Goal: Use online tool/utility: Utilize a website feature to perform a specific function

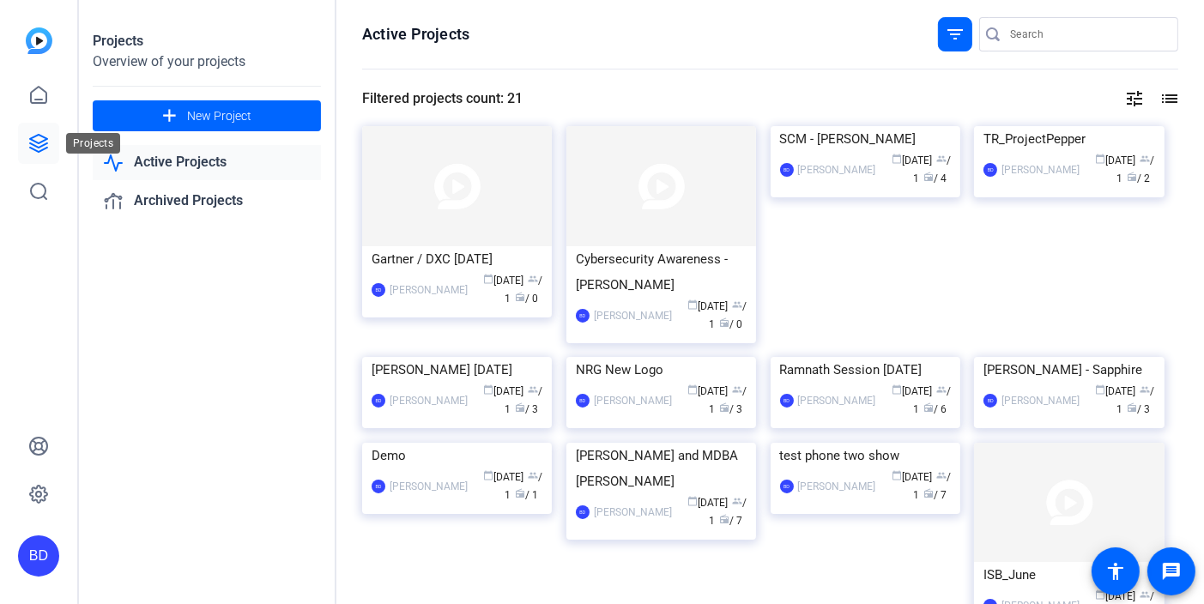
click at [38, 150] on icon at bounding box center [38, 143] width 21 height 21
click at [460, 202] on img at bounding box center [457, 186] width 190 height 120
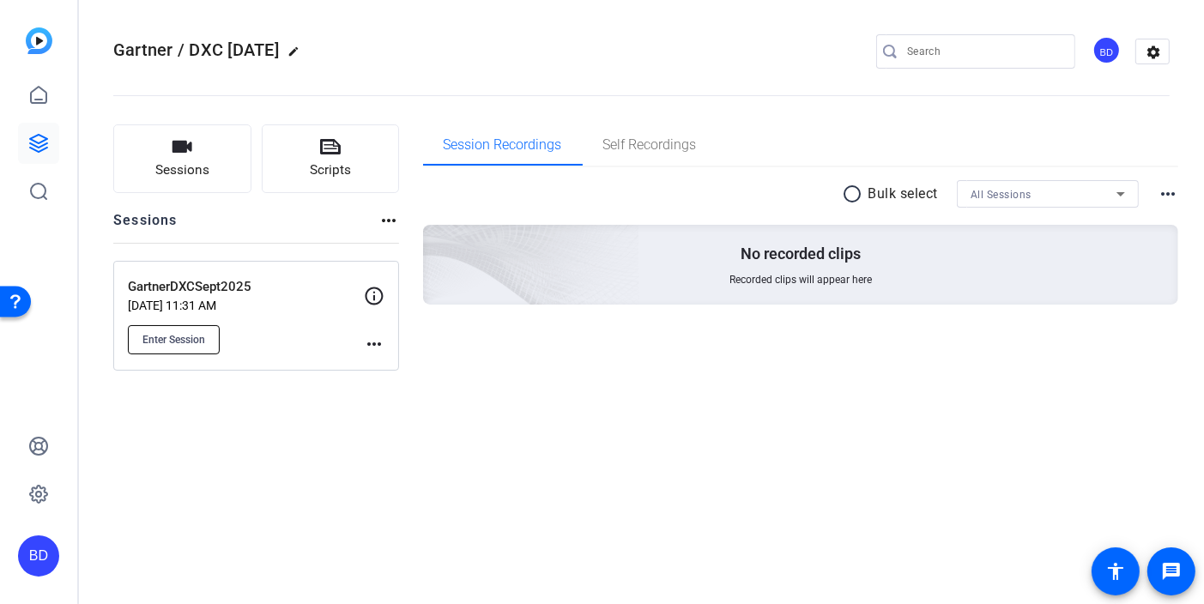
click at [170, 335] on span "Enter Session" at bounding box center [173, 340] width 63 height 14
click at [142, 334] on span "Enter Session" at bounding box center [173, 340] width 63 height 14
click at [175, 340] on span "Enter Session" at bounding box center [173, 340] width 63 height 14
click at [182, 337] on span "Enter Session" at bounding box center [173, 340] width 63 height 14
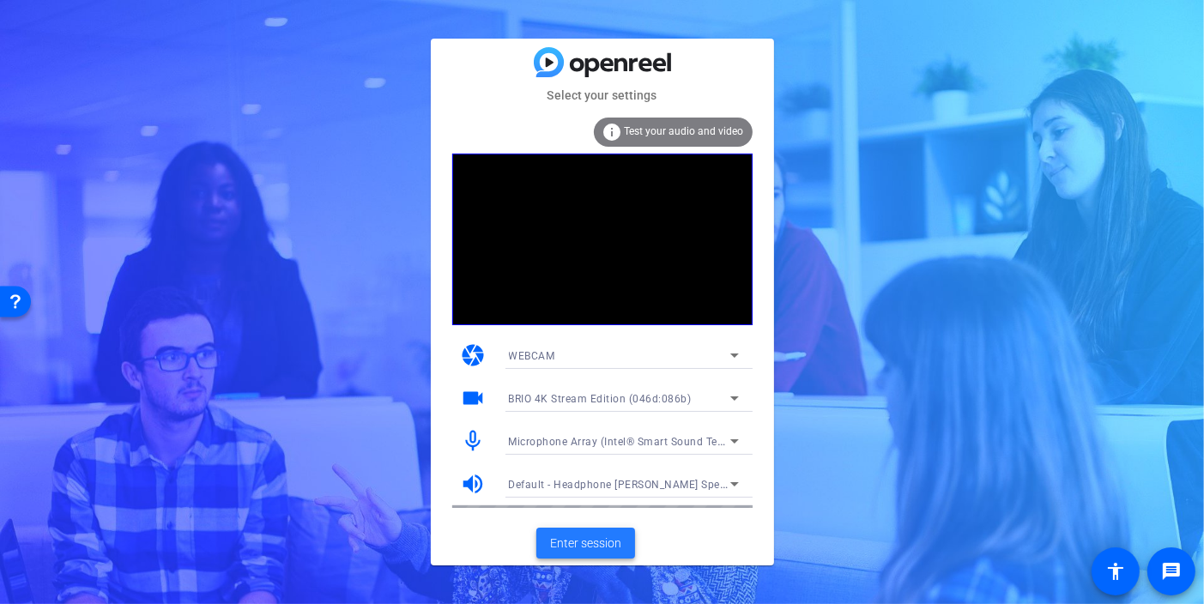
click at [567, 541] on span "Enter session" at bounding box center [585, 543] width 71 height 18
click at [589, 444] on span "Microphone Array (Intel® Smart Sound Technology (Intel® SST))" at bounding box center [670, 441] width 323 height 14
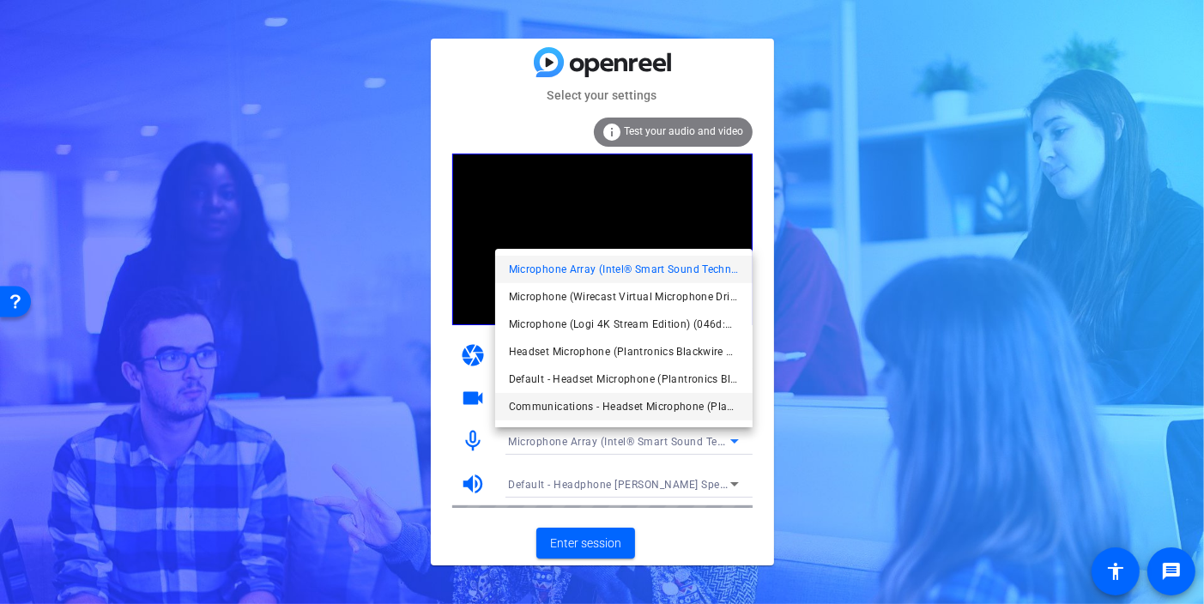
click at [594, 409] on span "Communications - Headset Microphone (Plantronics Blackwire 3210 Series) (047f:c…" at bounding box center [624, 406] width 230 height 21
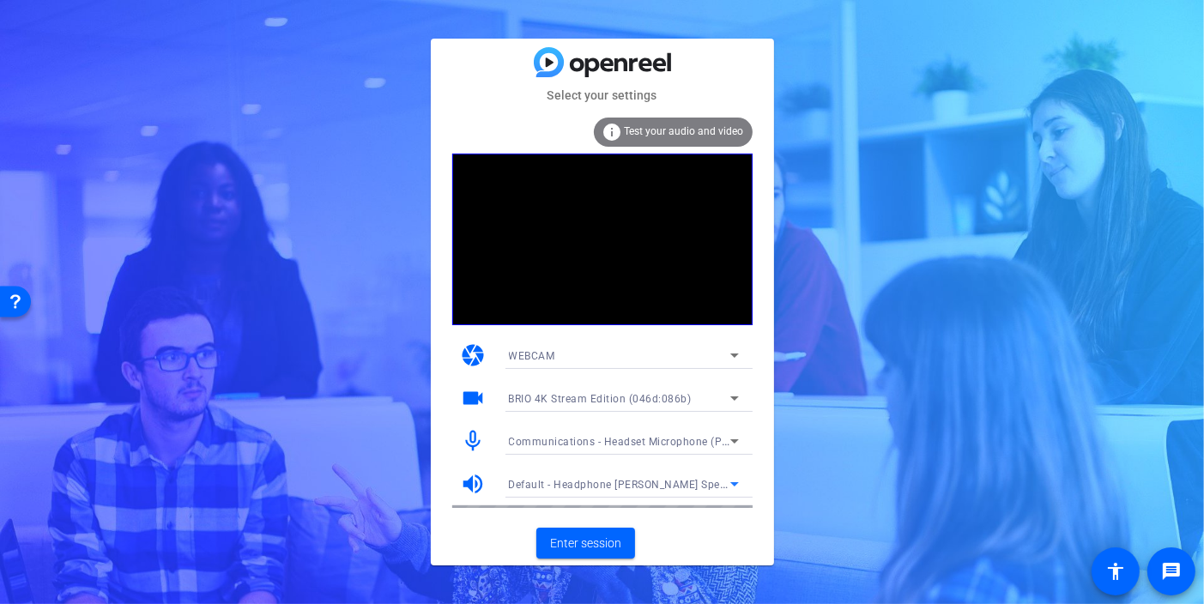
click at [580, 490] on span "Default - Headphone [PERSON_NAME] Speakers (Realtek(R) Audio)" at bounding box center [675, 484] width 333 height 14
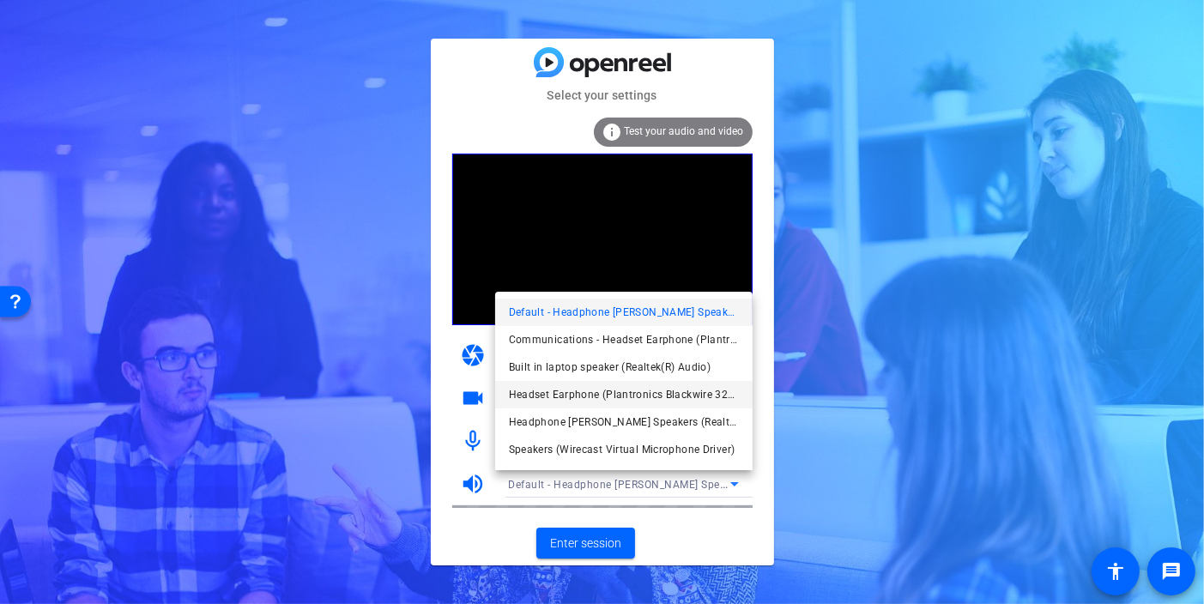
click at [594, 398] on span "Headset Earphone (Plantronics Blackwire 3210 Series) (047f:c055)" at bounding box center [624, 394] width 230 height 21
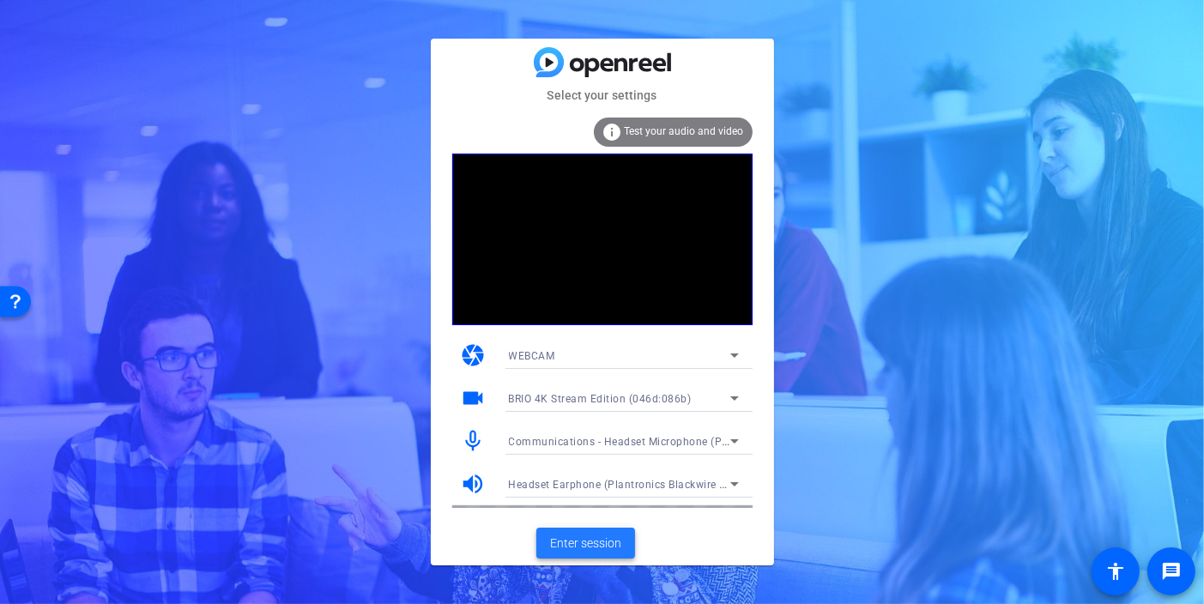
click at [588, 532] on span at bounding box center [585, 542] width 99 height 41
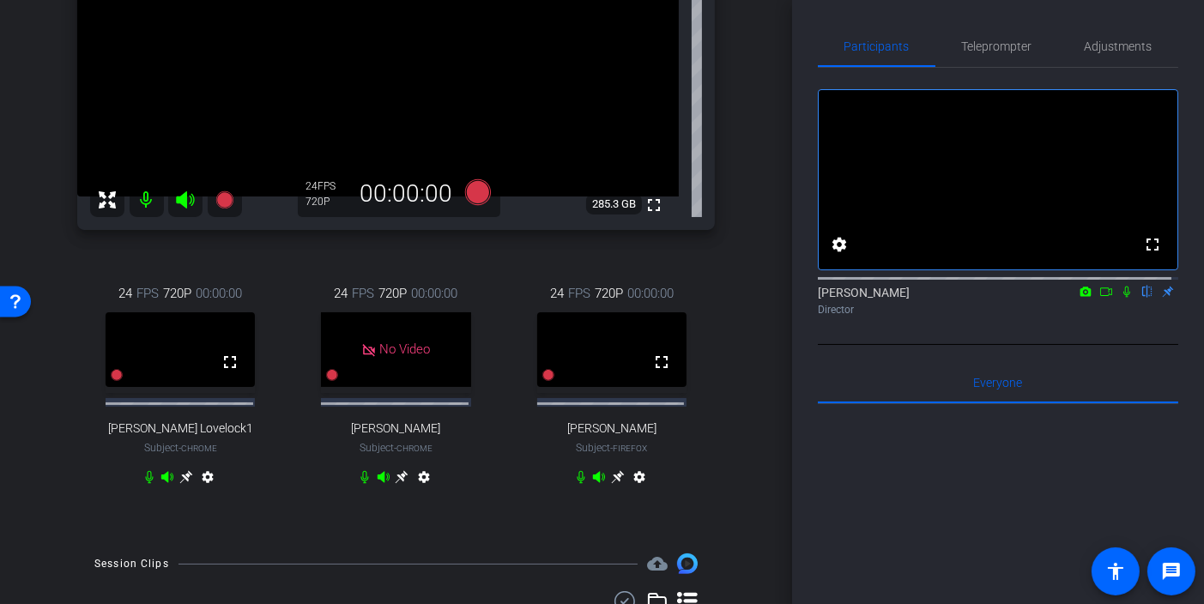
scroll to position [251, 0]
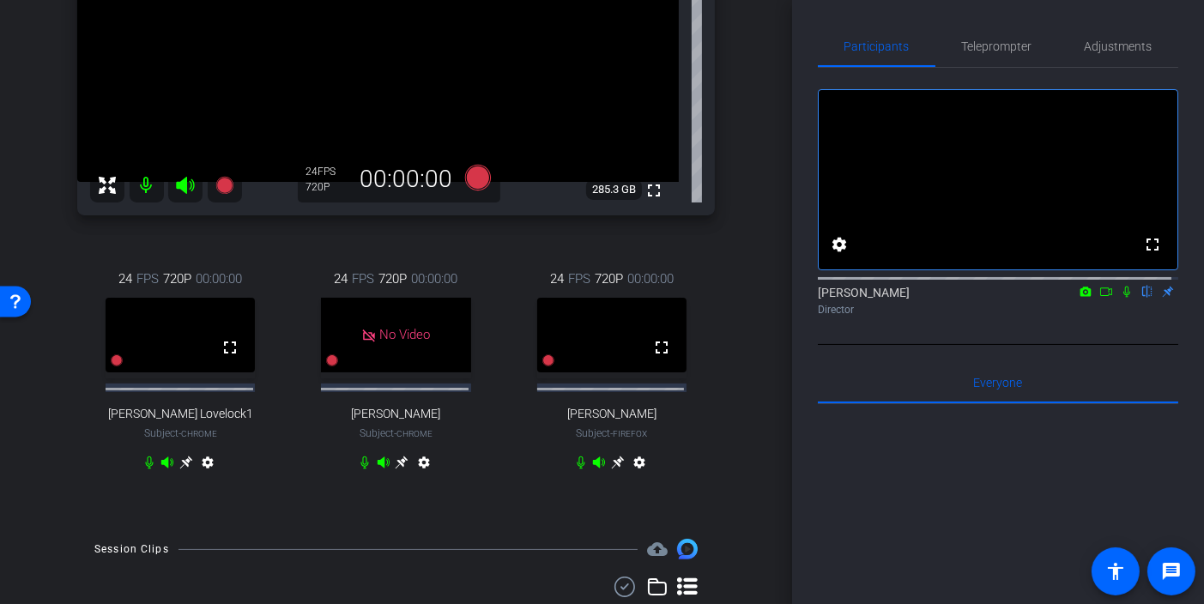
click at [743, 240] on div "arrow_back GartnerDXCSept2025 Back to project Send invite account_box grid_on s…" at bounding box center [396, 51] width 792 height 604
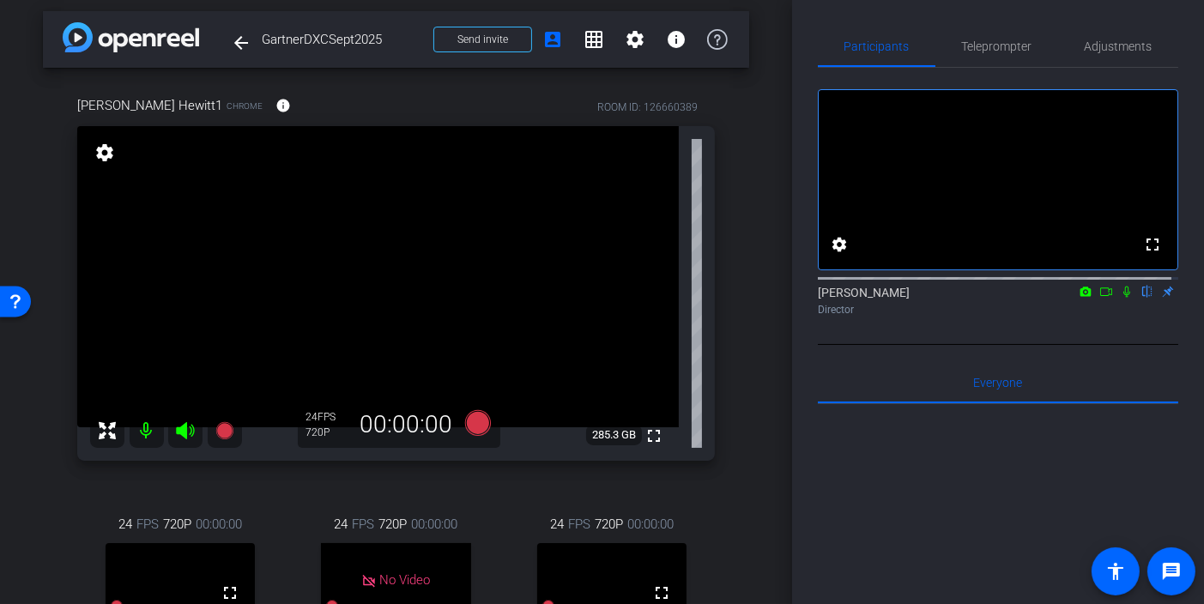
scroll to position [0, 0]
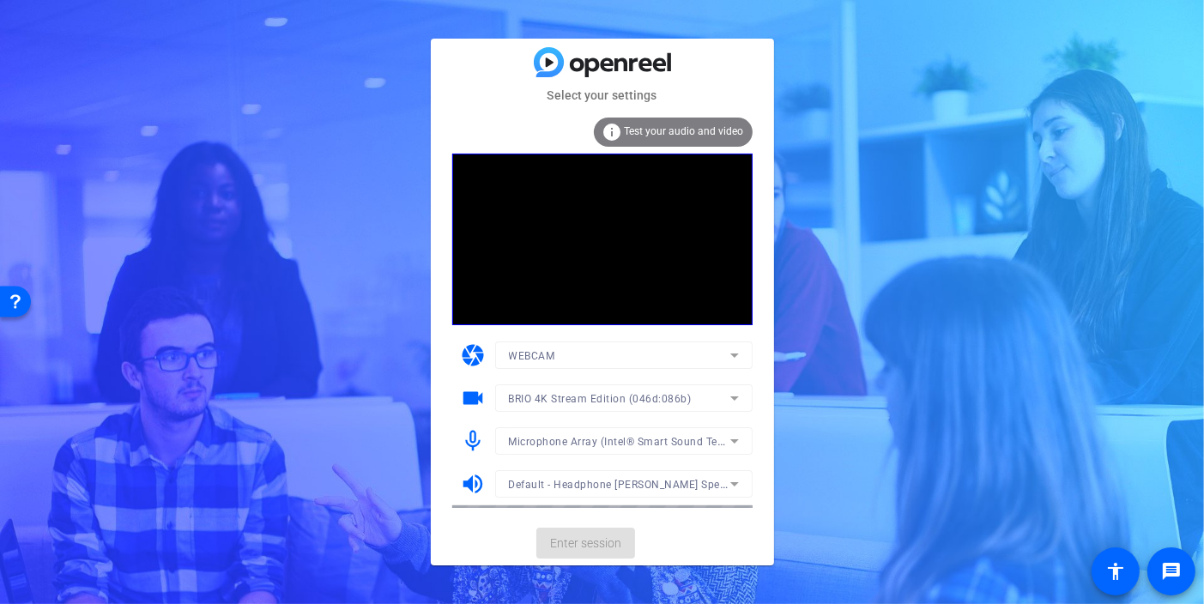
click at [581, 443] on mat-form-field "Microphone Array (Intel® Smart Sound Technology (Intel® SST))" at bounding box center [623, 440] width 257 height 27
click at [581, 443] on span "Microphone Array (Intel® Smart Sound Technology (Intel® SST))" at bounding box center [670, 441] width 323 height 14
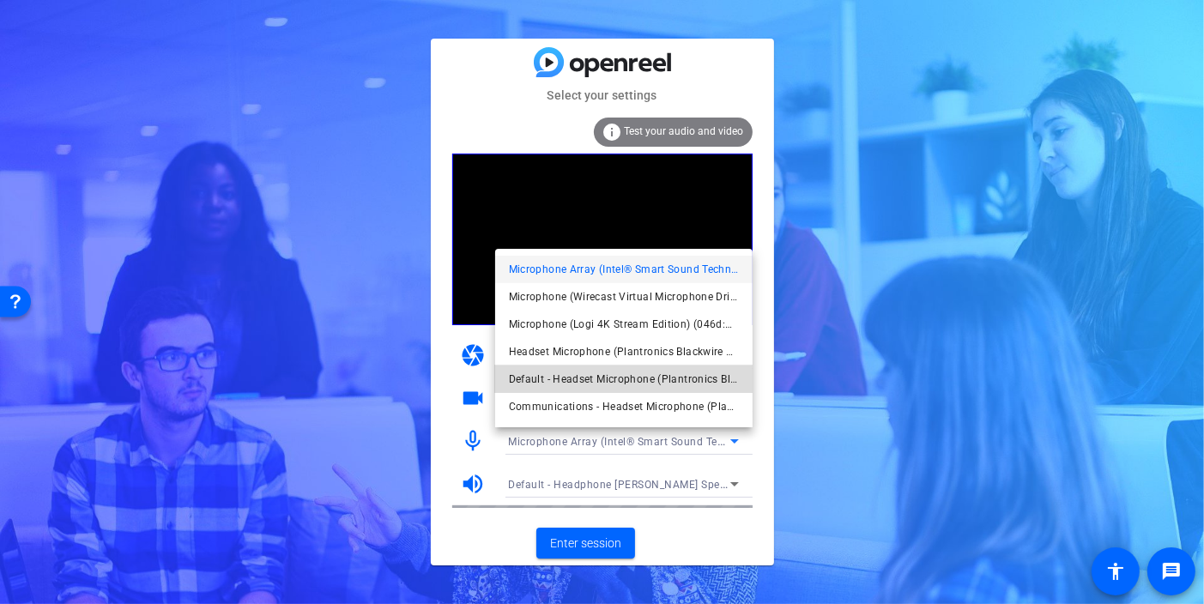
click at [587, 377] on span "Default - Headset Microphone (Plantronics Blackwire 3210 Series) (047f:c055)" at bounding box center [624, 379] width 230 height 21
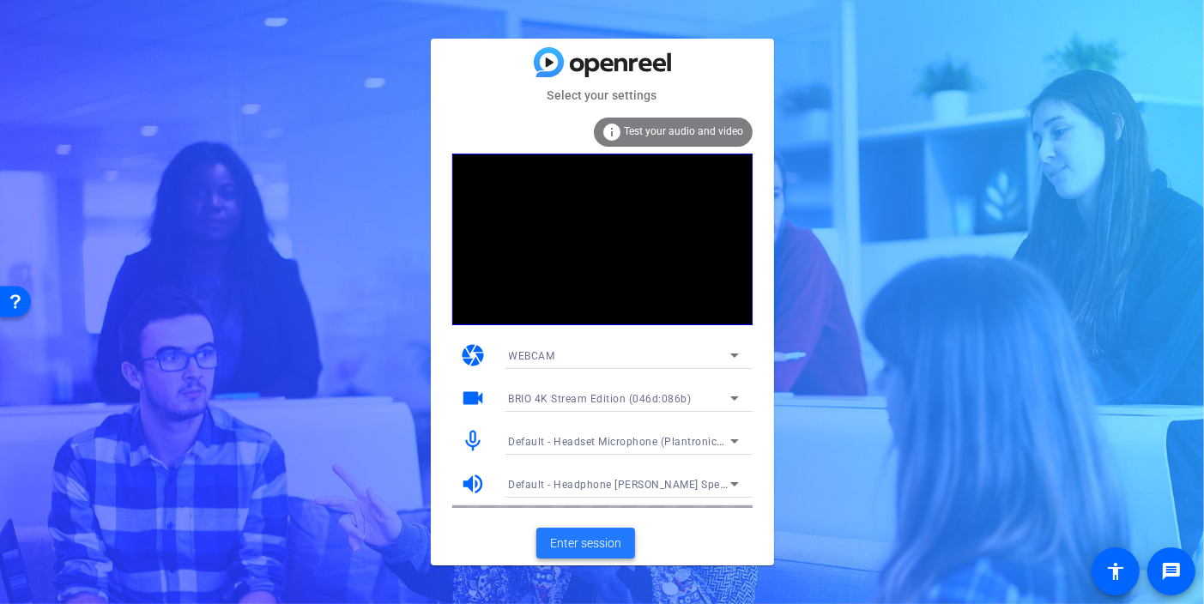
click at [588, 546] on span "Enter session" at bounding box center [585, 543] width 71 height 18
click at [561, 444] on mat-form-field "Microphone Array (Intel® Smart Sound Technology (Intel® SST))" at bounding box center [623, 440] width 257 height 27
click at [562, 436] on span "Microphone Array (Intel® Smart Sound Technology (Intel® SST))" at bounding box center [670, 441] width 323 height 14
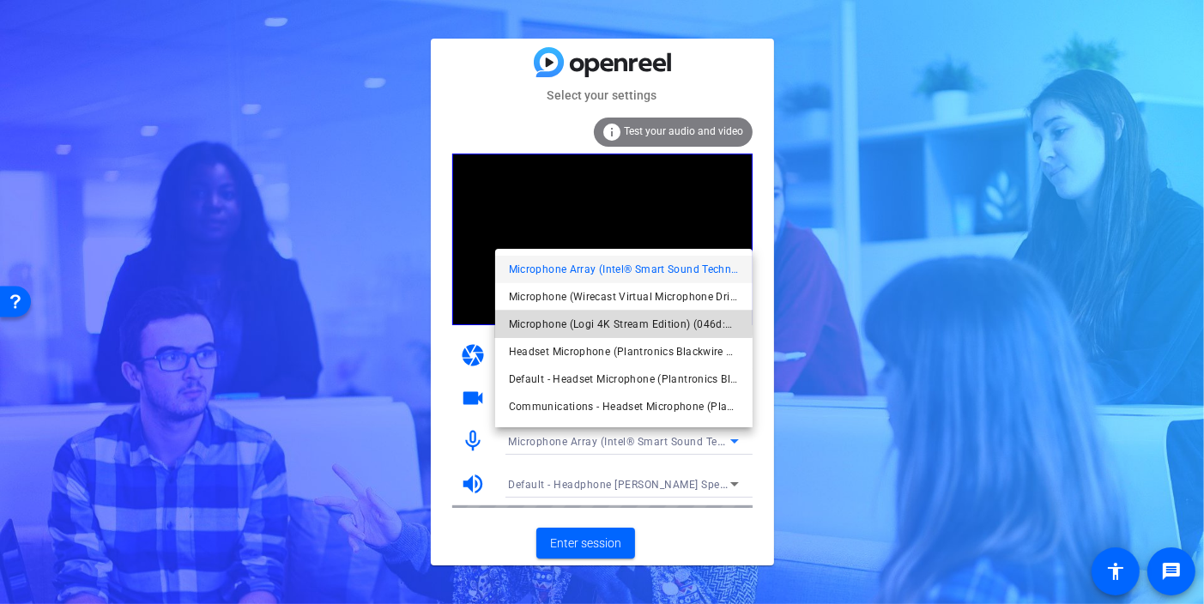
click at [604, 320] on span "Microphone (Logi 4K Stream Edition) (046d:086b)" at bounding box center [624, 324] width 230 height 21
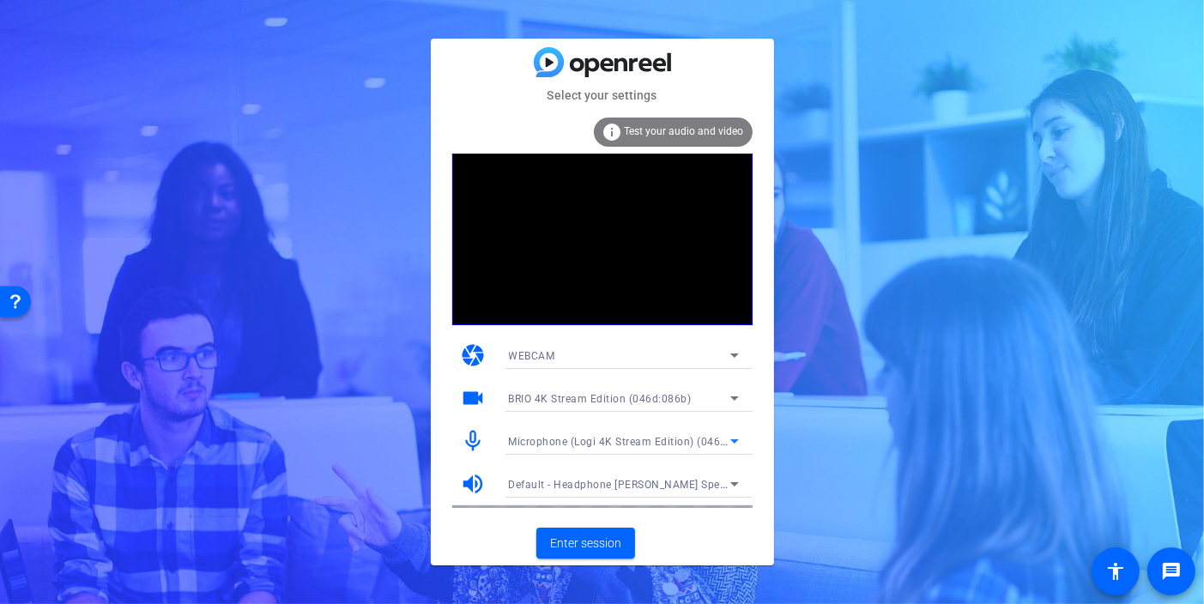
click at [595, 488] on span "Default - Headphone [PERSON_NAME] Speakers (Realtek(R) Audio)" at bounding box center [675, 484] width 333 height 14
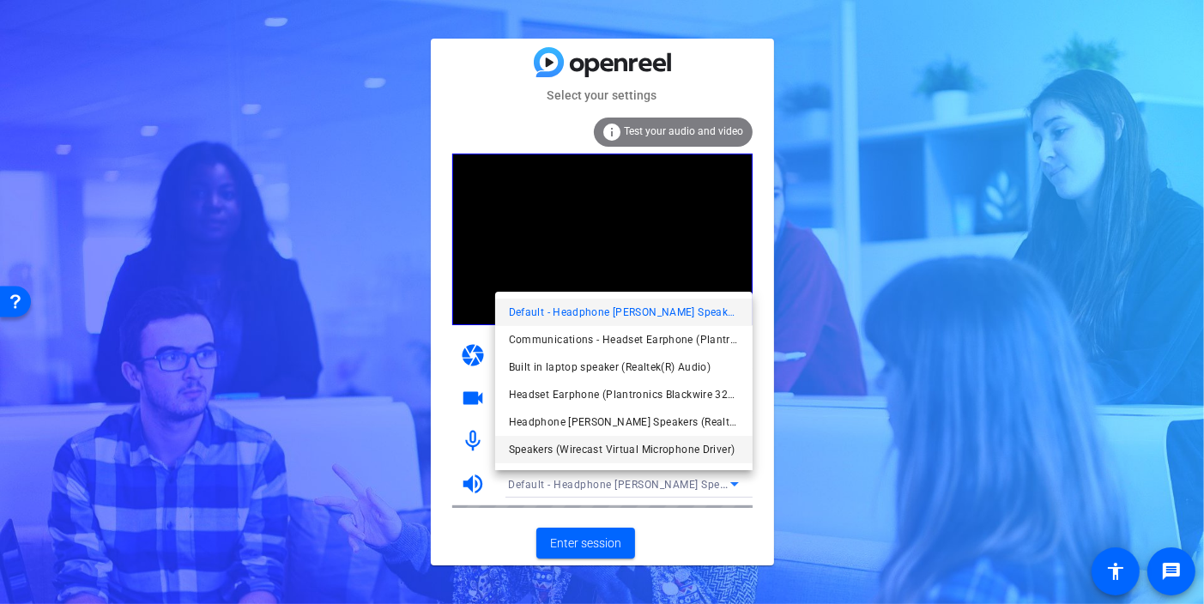
click at [583, 447] on span "Speakers (Wirecast Virtual Microphone Driver)" at bounding box center [622, 449] width 226 height 21
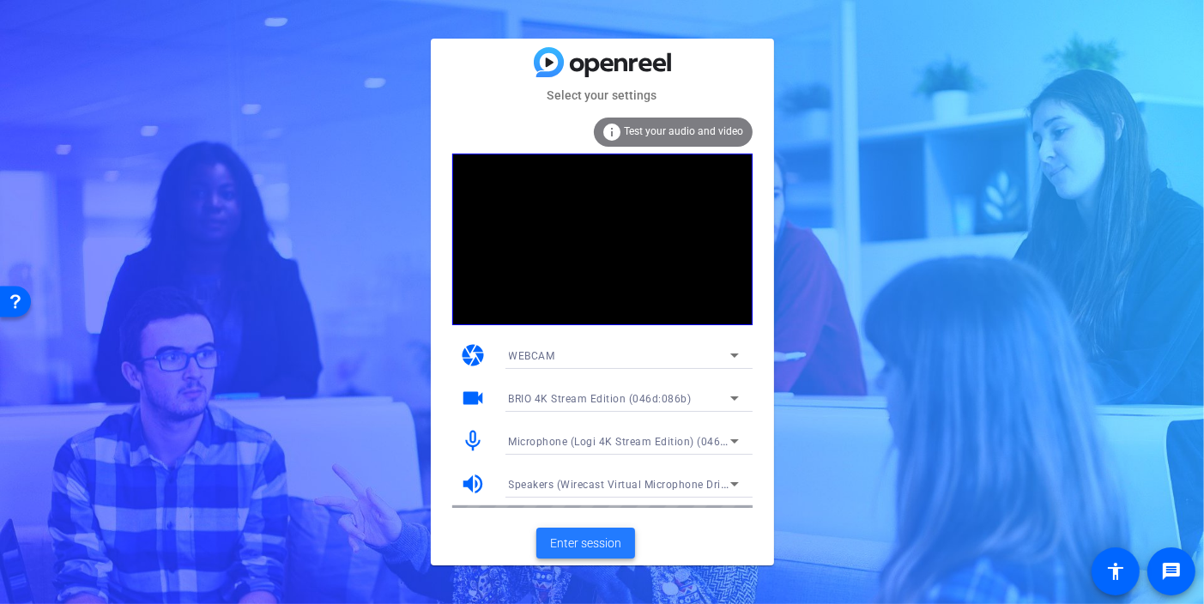
click at [582, 540] on span "Enter session" at bounding box center [585, 543] width 71 height 18
